Goal: Transaction & Acquisition: Purchase product/service

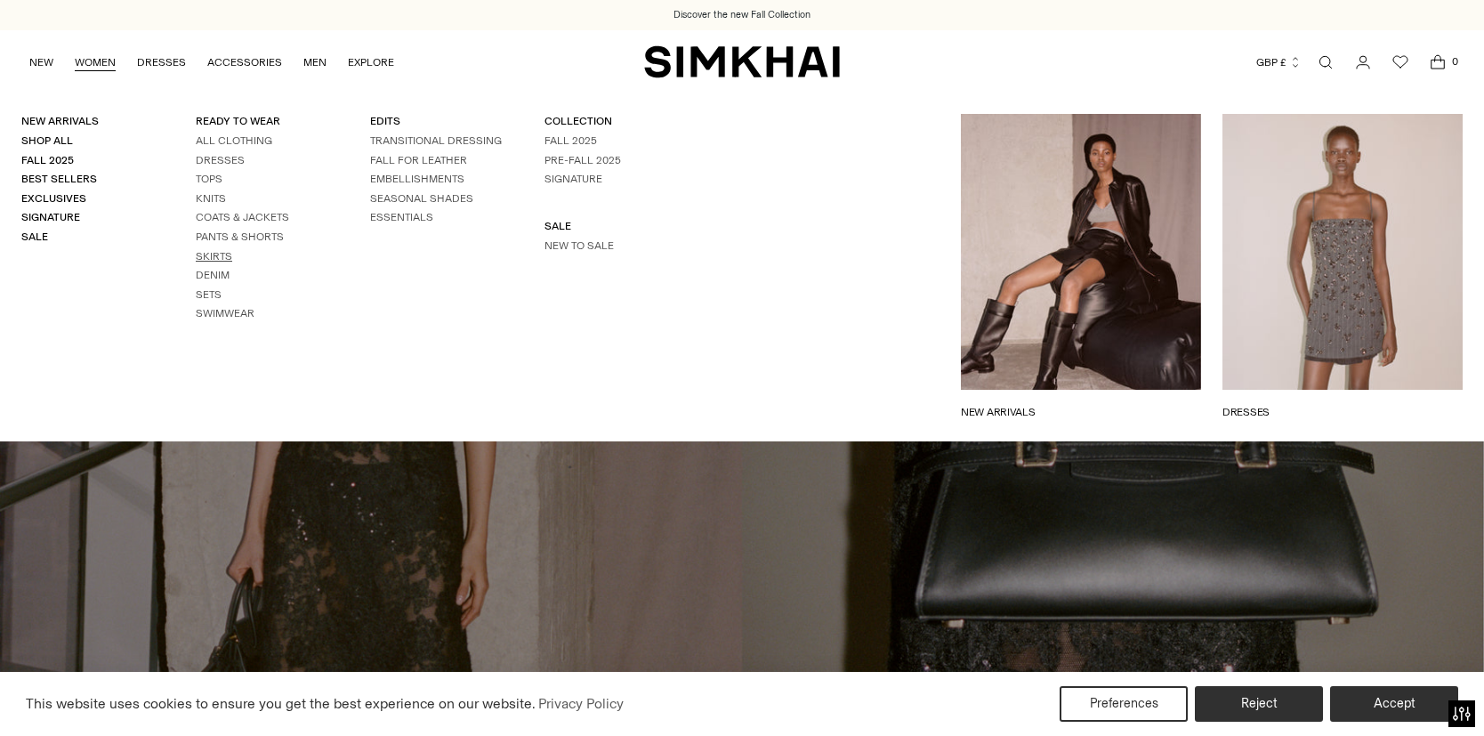
click at [208, 261] on link "Skirts" at bounding box center [214, 256] width 36 height 12
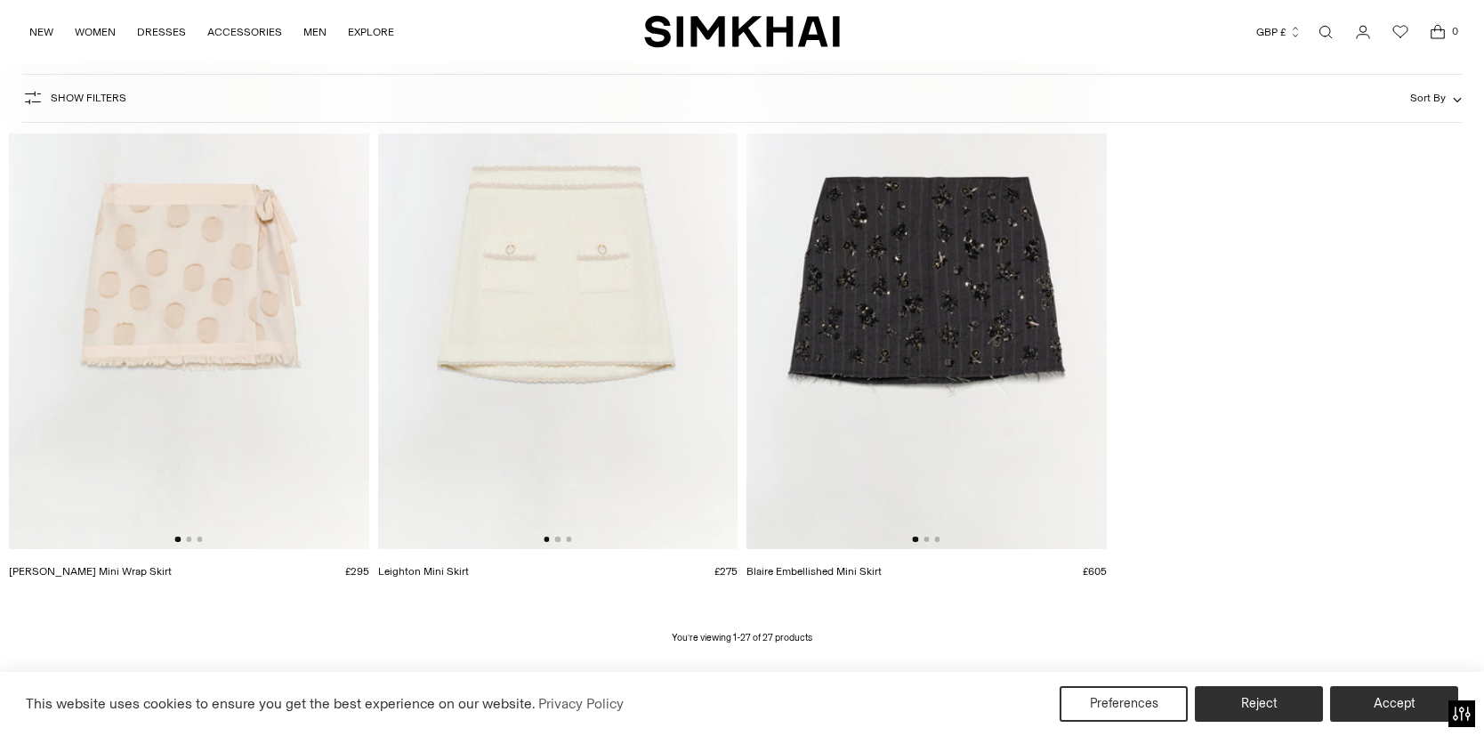
scroll to position [4251, 0]
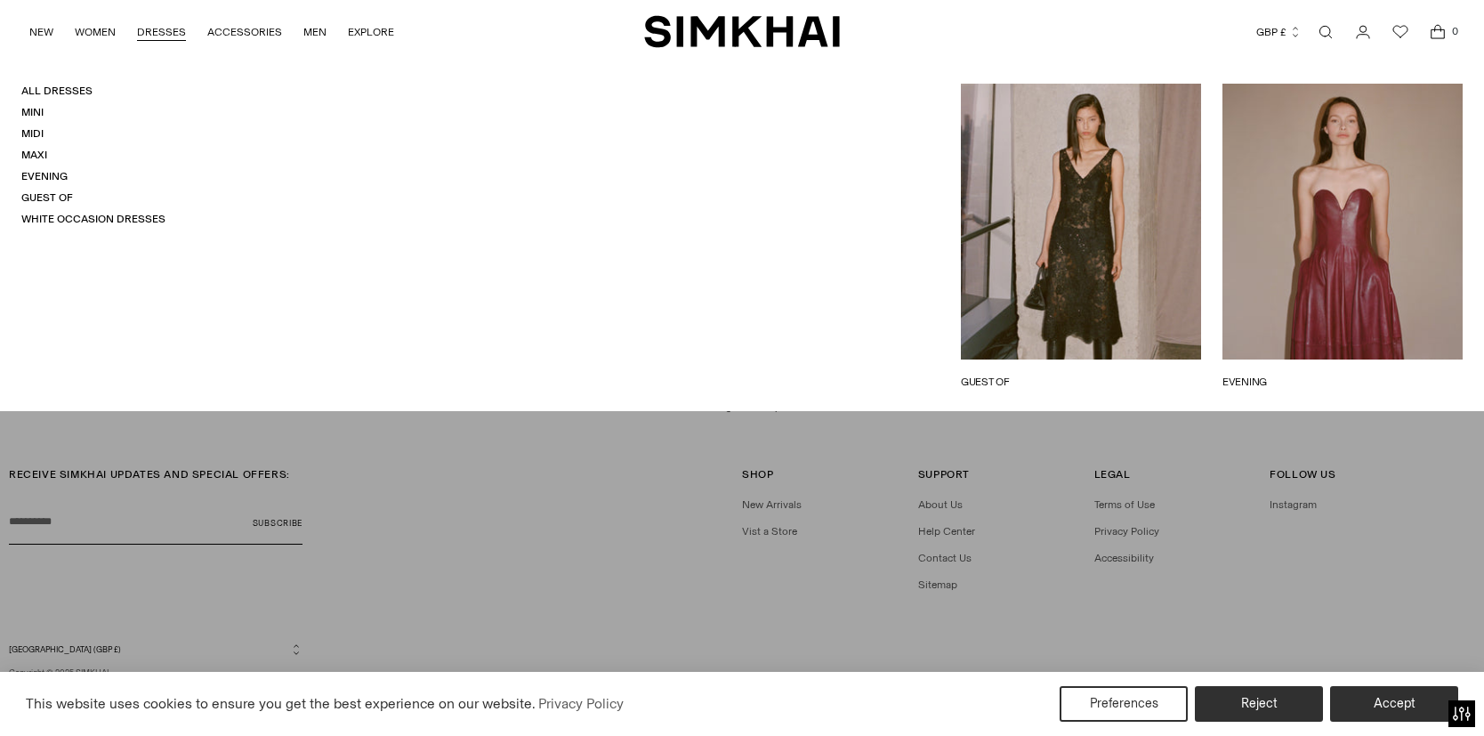
click at [141, 29] on link "DRESSES" at bounding box center [161, 31] width 49 height 39
